Goal: Find specific page/section: Find specific page/section

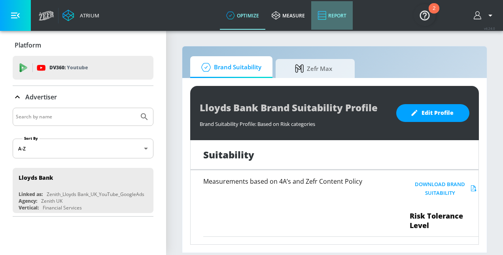
click at [327, 18] on link "Report" at bounding box center [332, 15] width 42 height 28
